Goal: Task Accomplishment & Management: Use online tool/utility

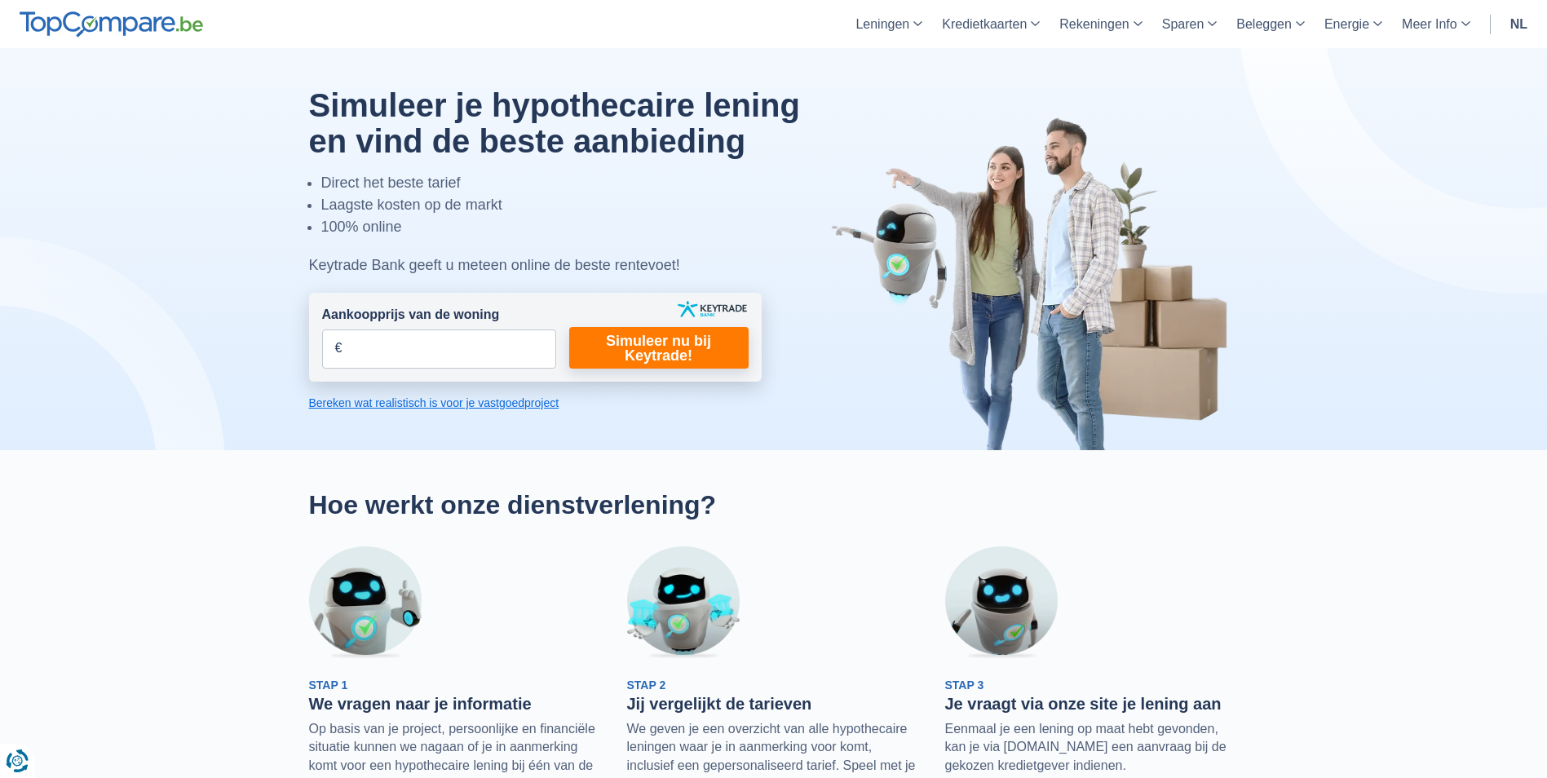
click at [440, 351] on input "Aankoopprijs van de woning" at bounding box center [439, 348] width 234 height 39
type input "526.000"
click at [648, 355] on link "Simuleer nu bij Keytrade!" at bounding box center [658, 348] width 179 height 42
click at [639, 335] on link "Simuleer nu bij Keytrade!" at bounding box center [658, 348] width 179 height 42
click at [602, 344] on link "Simuleer nu bij Keytrade!" at bounding box center [658, 348] width 179 height 42
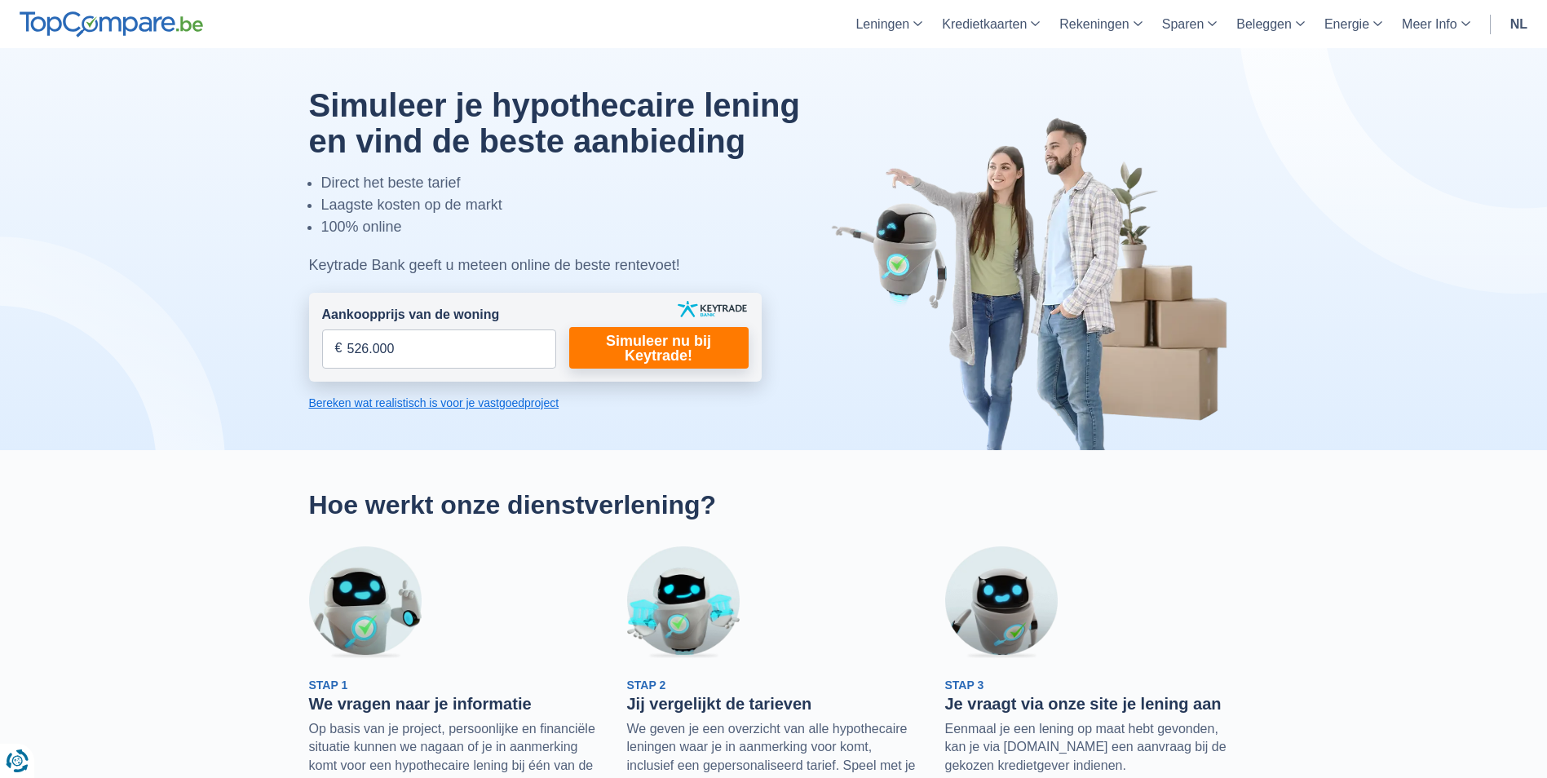
click at [510, 444] on div at bounding box center [774, 249] width 954 height 402
click at [601, 337] on link "Simuleer nu bij Keytrade!" at bounding box center [658, 348] width 179 height 42
click at [524, 345] on input "526.000" at bounding box center [439, 348] width 234 height 39
click at [516, 348] on input "Aankoopprijs van de woning" at bounding box center [439, 348] width 234 height 39
type input "526.000"
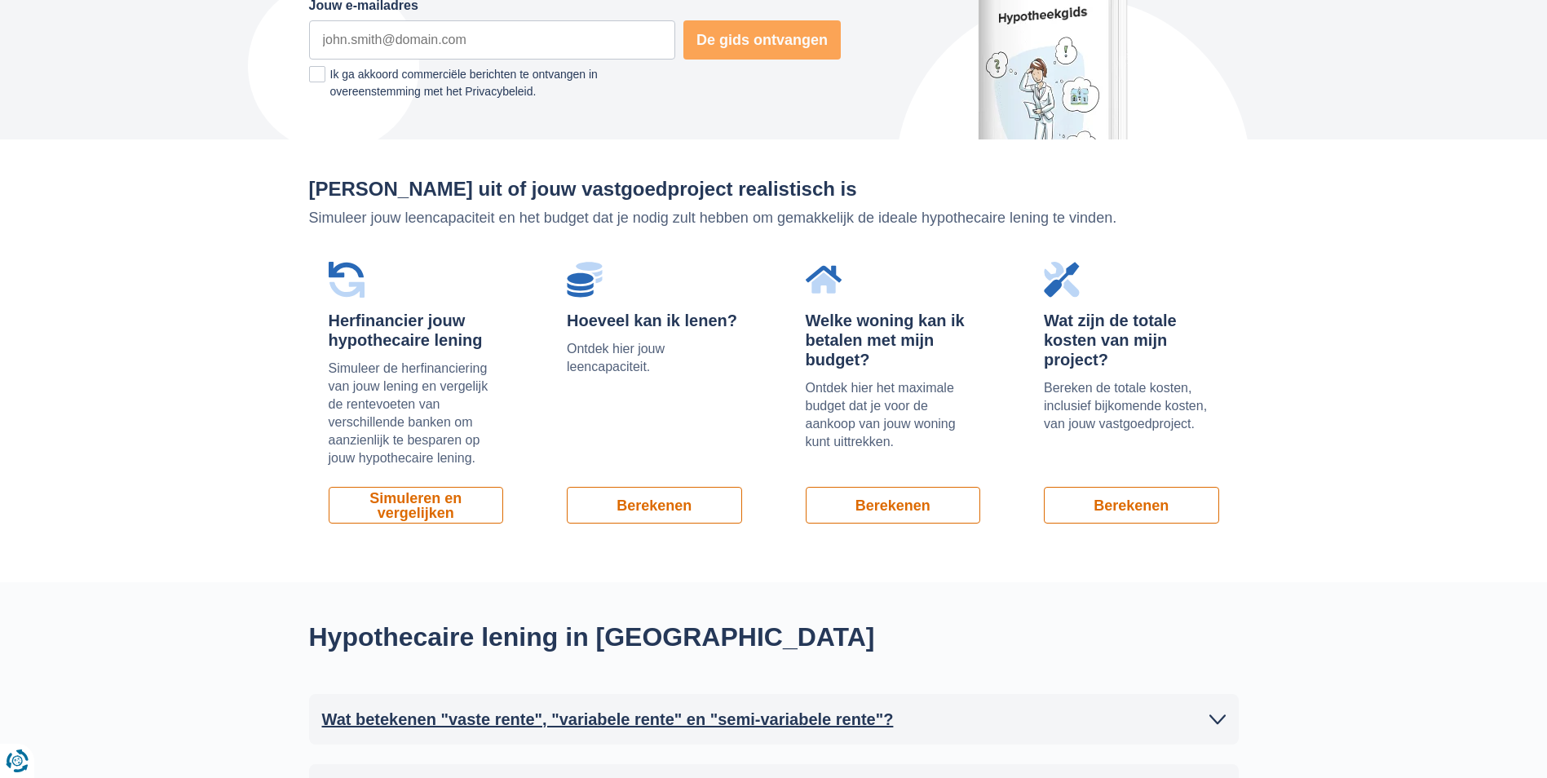
scroll to position [978, 0]
